Goal: Task Accomplishment & Management: Manage account settings

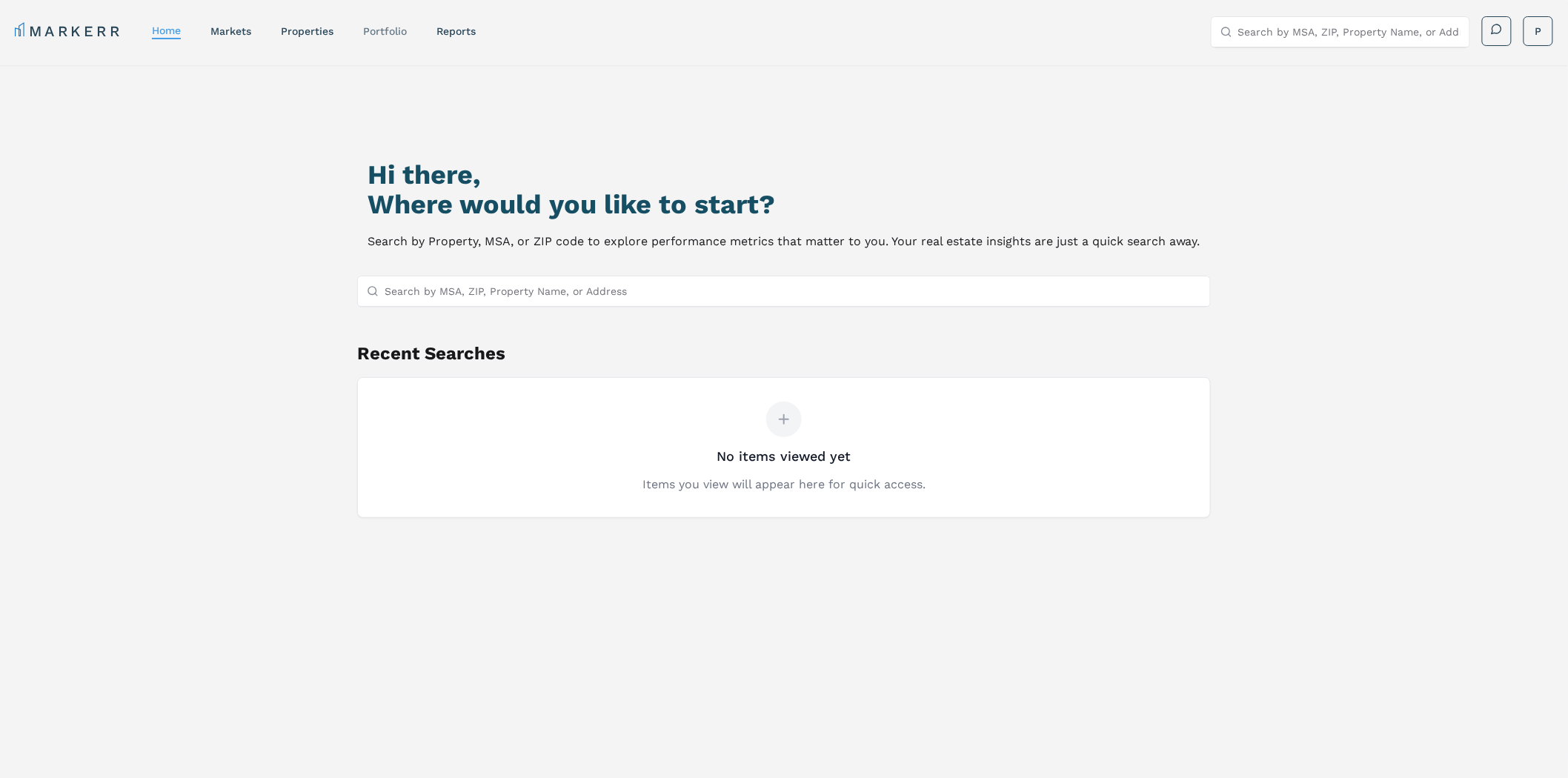
click at [384, 31] on link "Portfolio" at bounding box center [385, 31] width 44 height 12
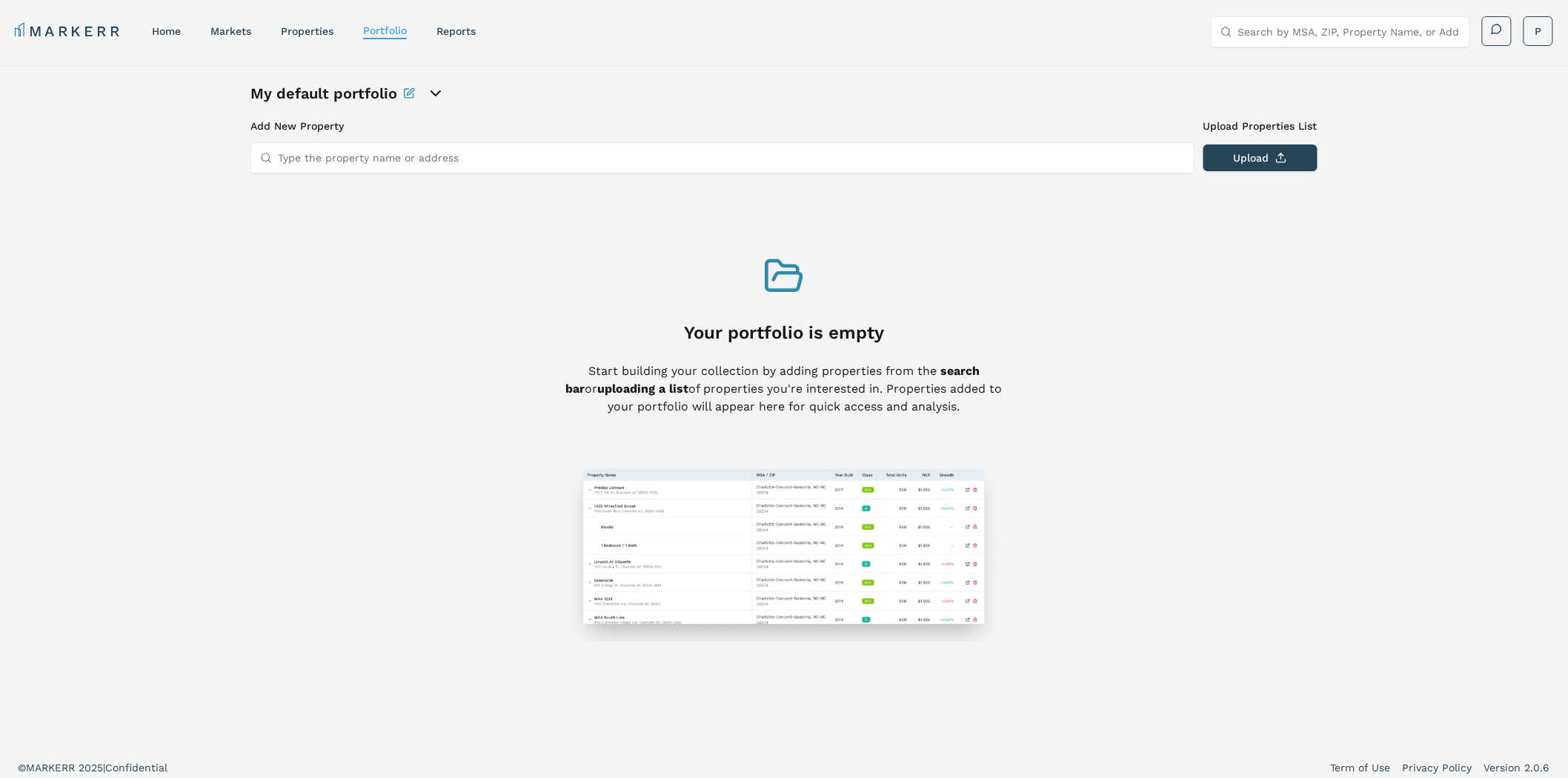
drag, startPoint x: 370, startPoint y: 157, endPoint x: 375, endPoint y: 141, distance: 16.8
click at [370, 157] on input "Type the property name or address" at bounding box center [732, 158] width 907 height 30
paste input "[STREET_ADDRESS][PERSON_NAME]"
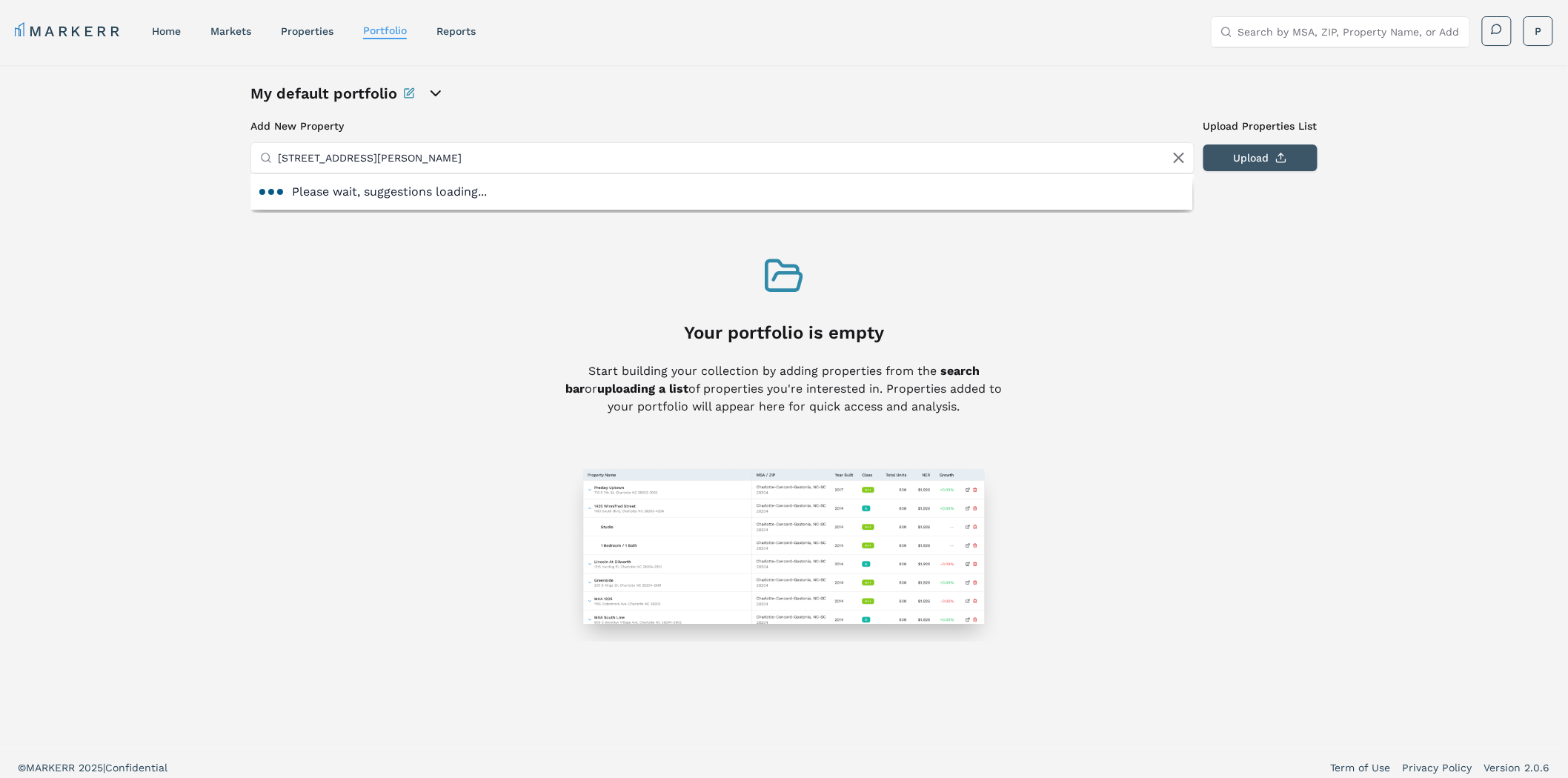
type input "[STREET_ADDRESS][PERSON_NAME]"
click at [1275, 155] on button "Upload" at bounding box center [1260, 158] width 114 height 27
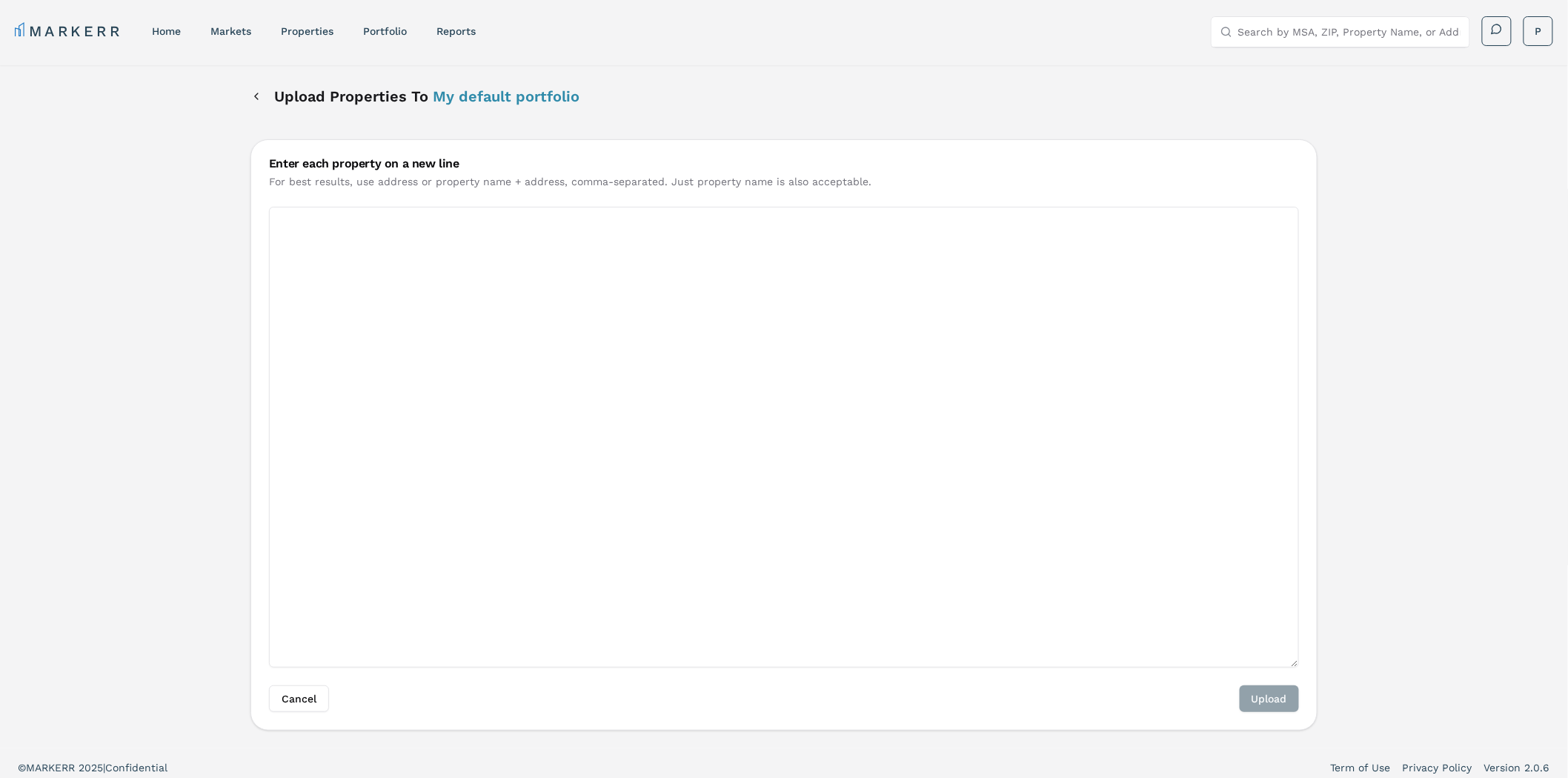
click at [263, 101] on div "Upload Properties To My default portfolio" at bounding box center [415, 96] width 329 height 27
click at [259, 99] on button "Back" at bounding box center [257, 96] width 12 height 27
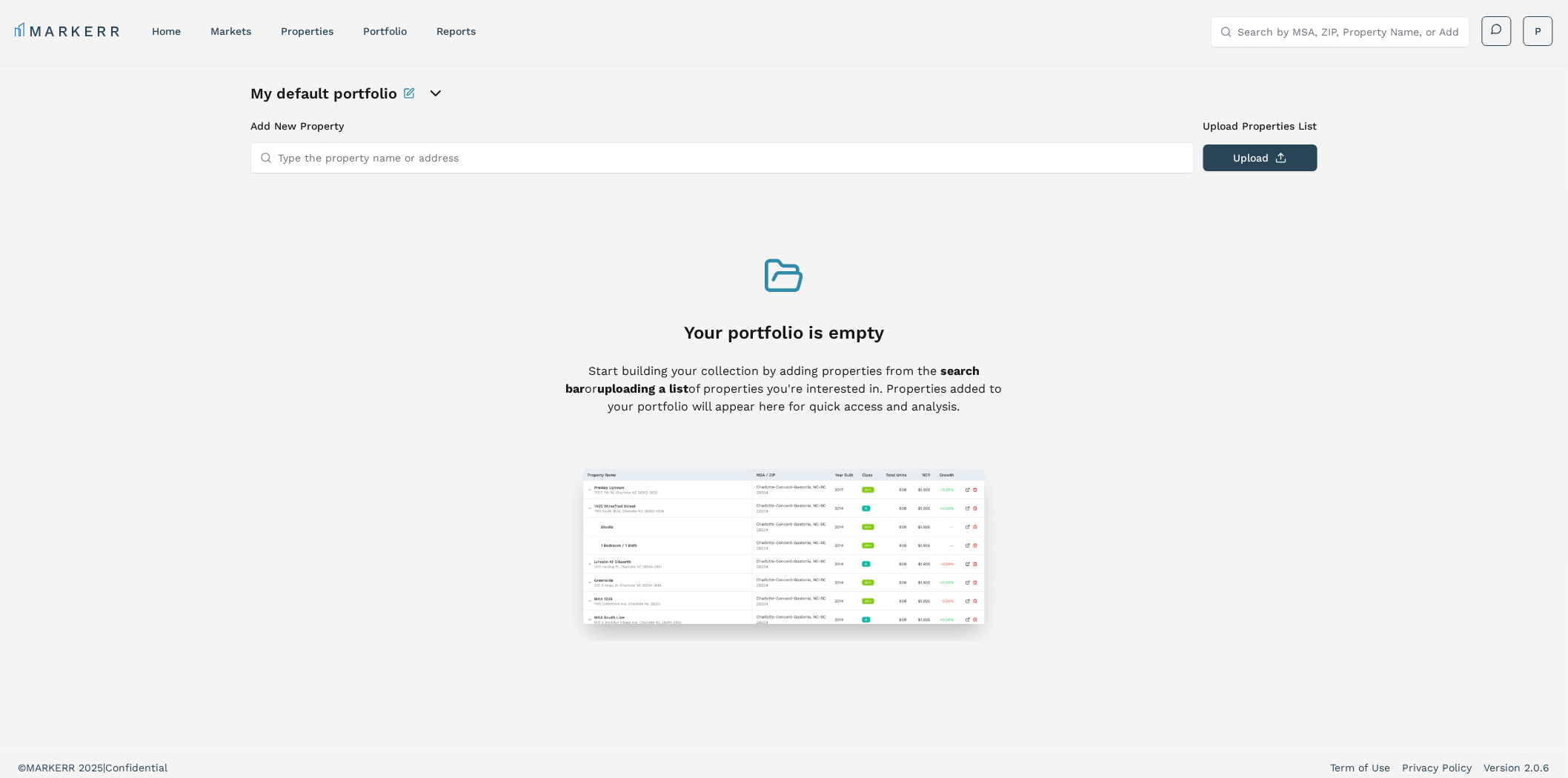
click at [523, 158] on input "Type the property name or address" at bounding box center [732, 158] width 907 height 30
paste input "[STREET_ADDRESS][PERSON_NAME]"
type input "[STREET_ADDRESS][PERSON_NAME]"
click at [1261, 160] on button "Upload" at bounding box center [1260, 158] width 114 height 27
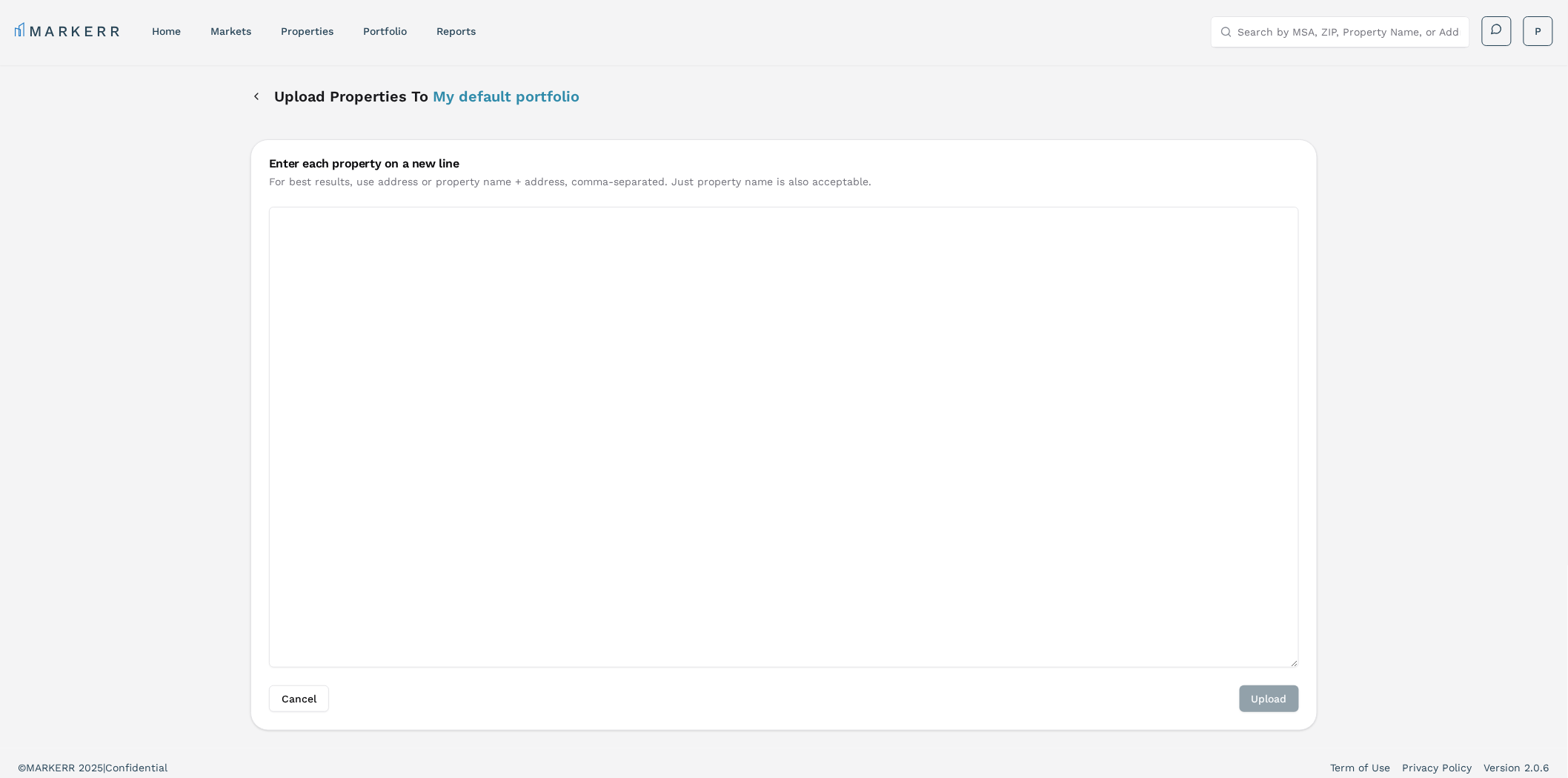
click at [630, 299] on textarea "Enter each property on a new line" at bounding box center [784, 437] width 1030 height 461
paste textarea "[STREET_ADDRESS][PERSON_NAME]"
type textarea "[STREET_ADDRESS][PERSON_NAME]"
click at [1285, 694] on button "Upload" at bounding box center [1269, 698] width 59 height 27
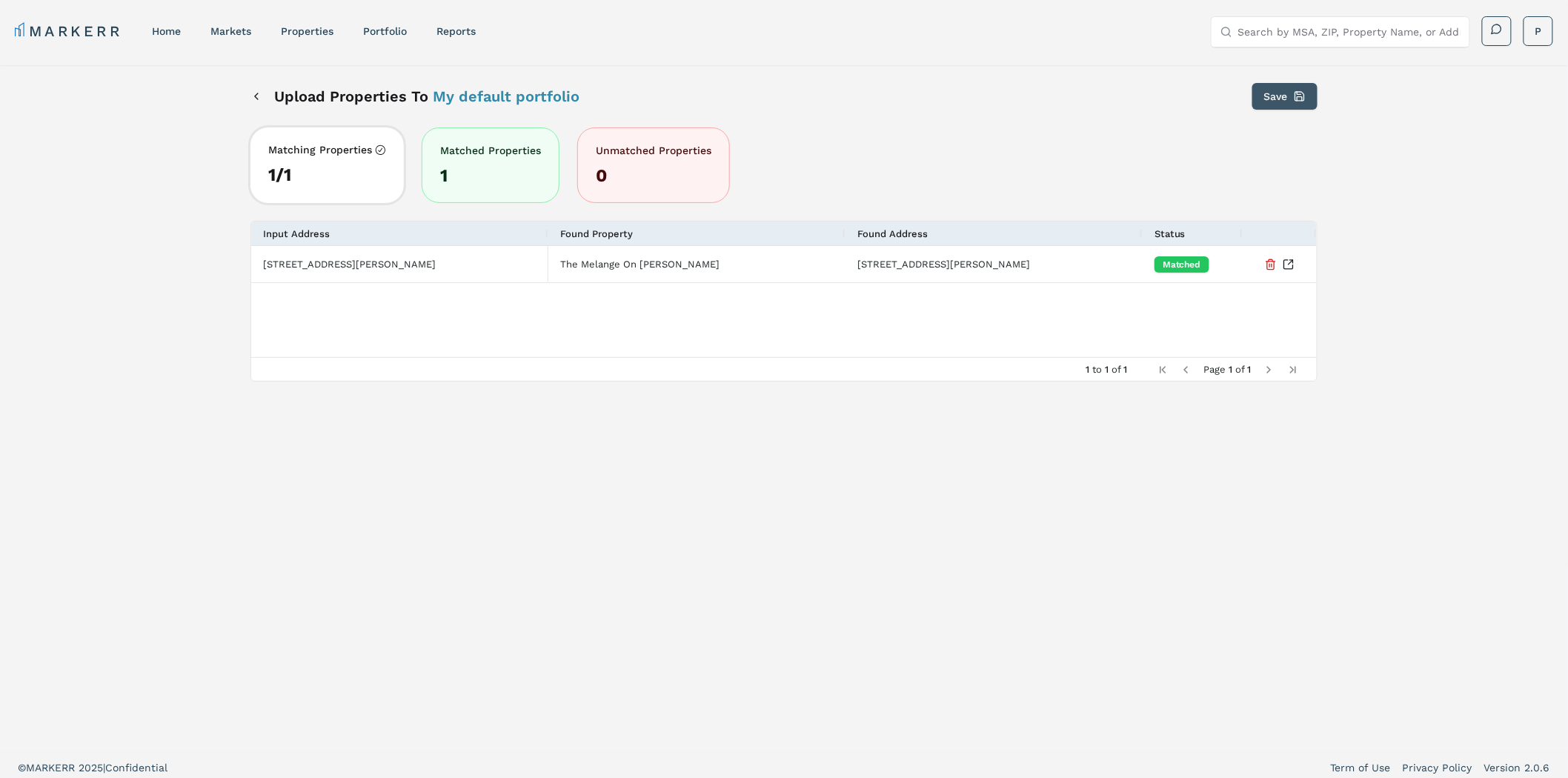
click at [1301, 100] on button "Save" at bounding box center [1285, 96] width 66 height 27
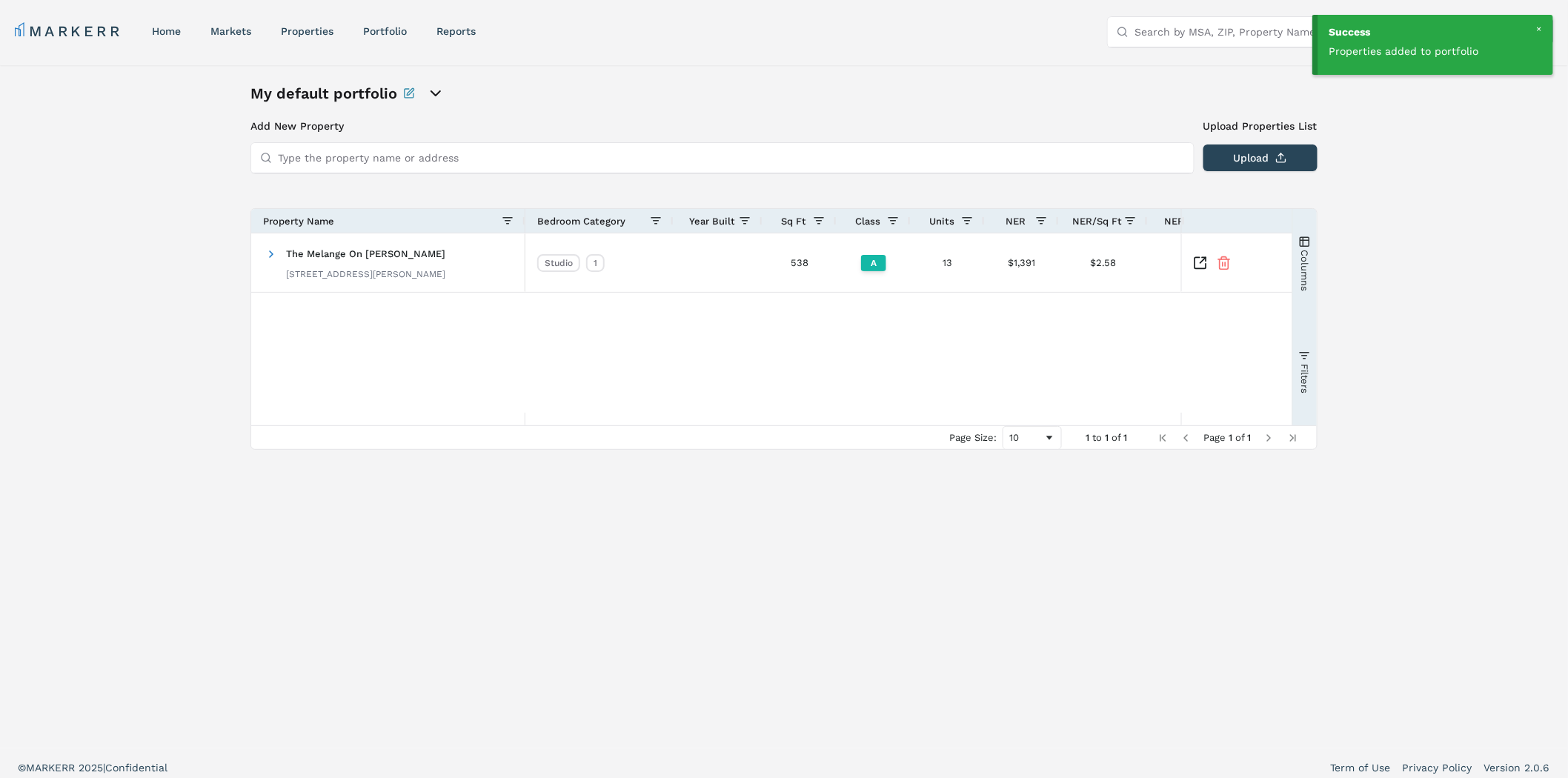
click at [1541, 27] on div at bounding box center [1539, 29] width 13 height 13
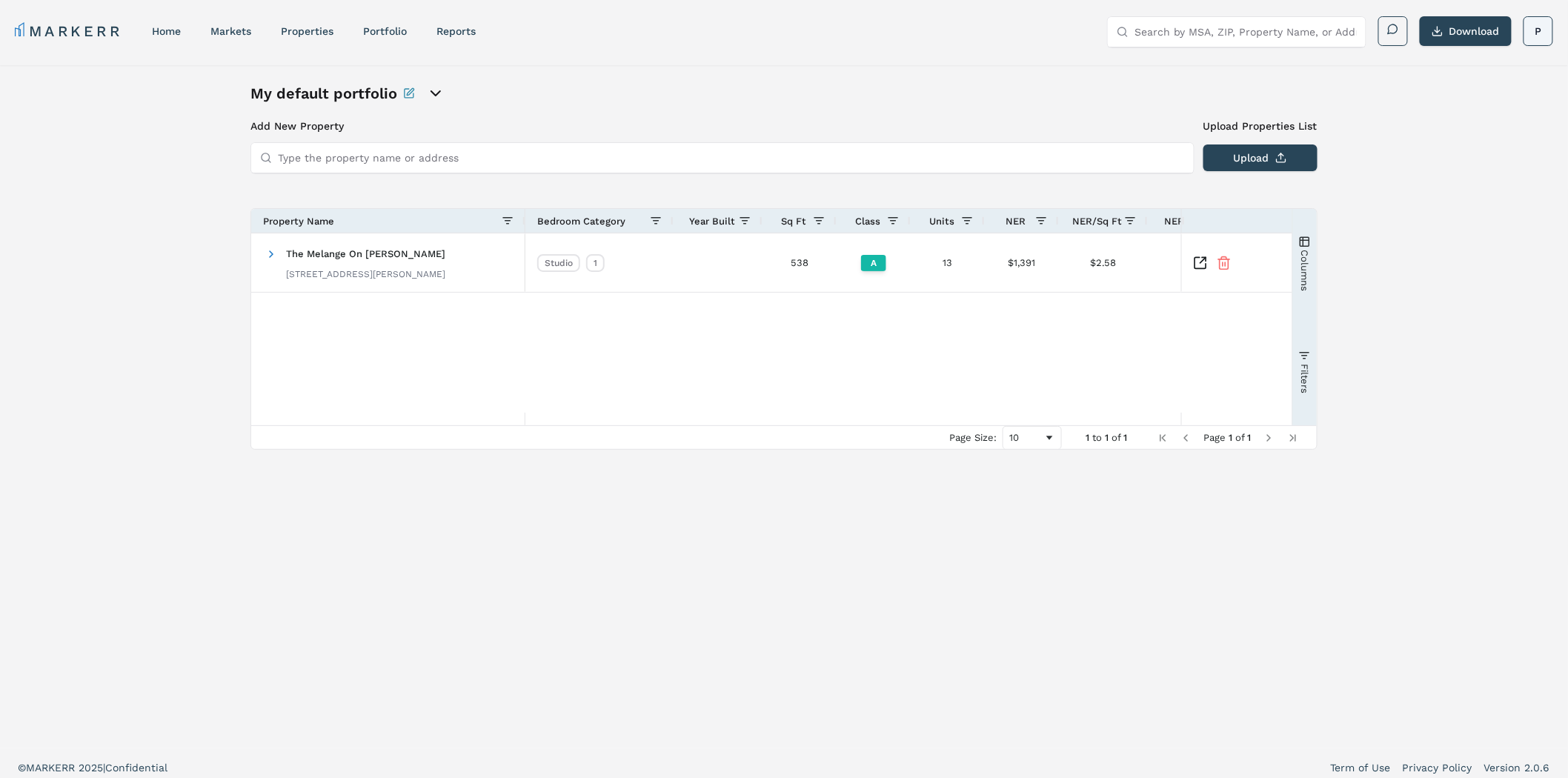
click at [1537, 28] on html "MARKERR home markets properties Portfolio reports Search by MSA, ZIP, Property …" at bounding box center [784, 394] width 1568 height 787
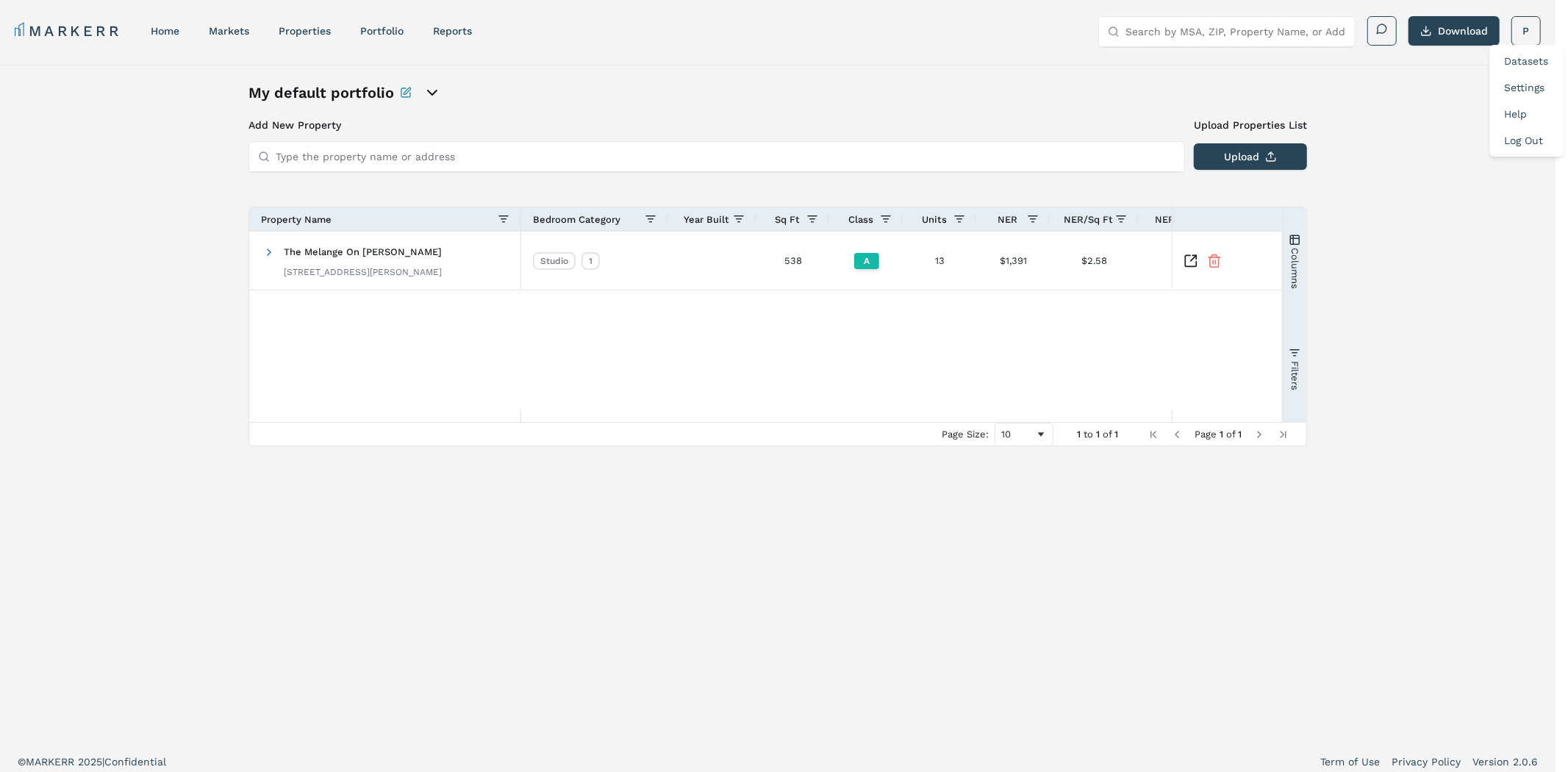
click at [1510, 138] on link "Log Out" at bounding box center [1524, 140] width 39 height 12
